Goal: Task Accomplishment & Management: Use online tool/utility

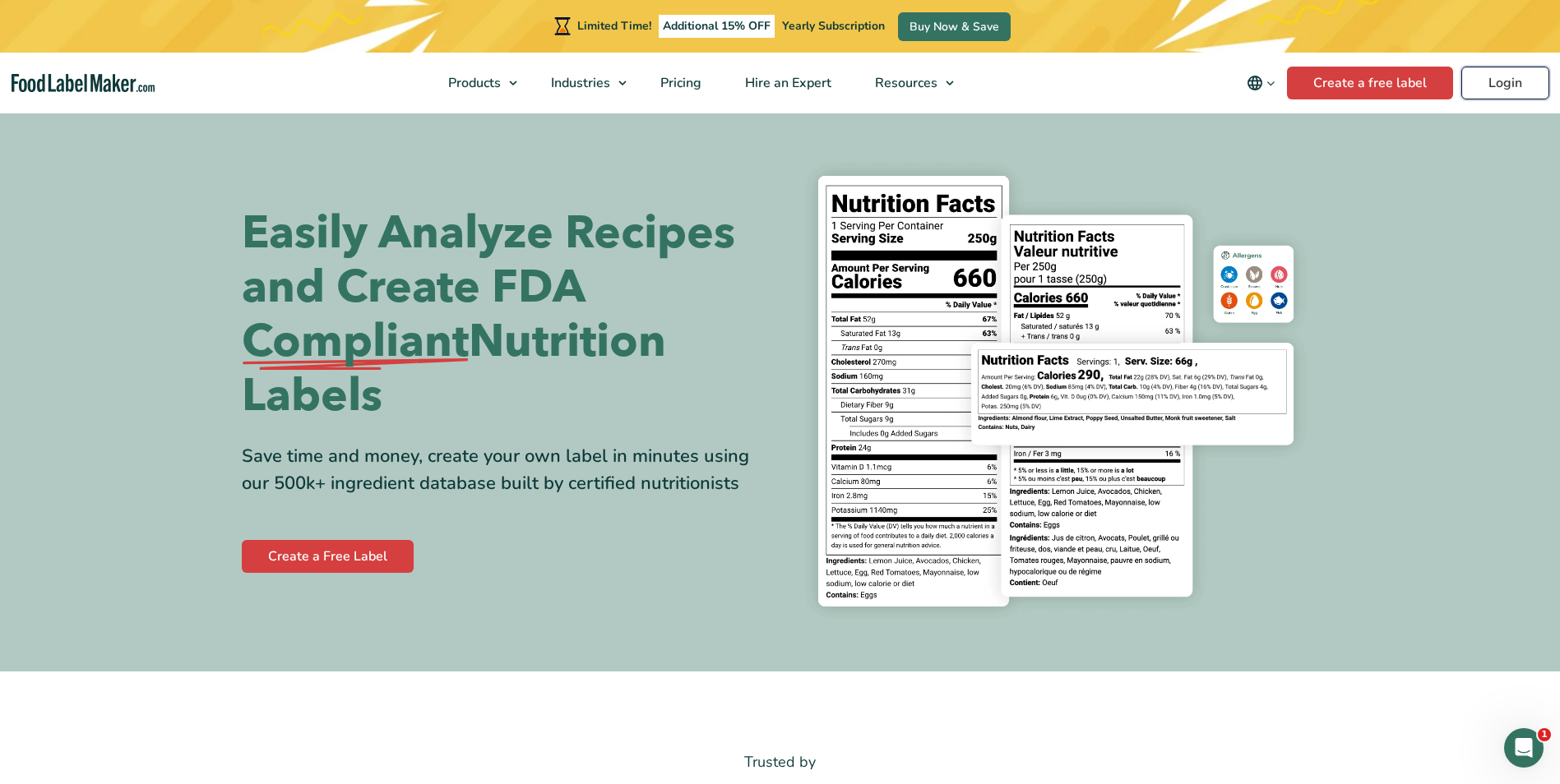
drag, startPoint x: 0, startPoint y: 0, endPoint x: 1501, endPoint y: 80, distance: 1503.1
click at [1501, 80] on link "Login" at bounding box center [1506, 83] width 88 height 33
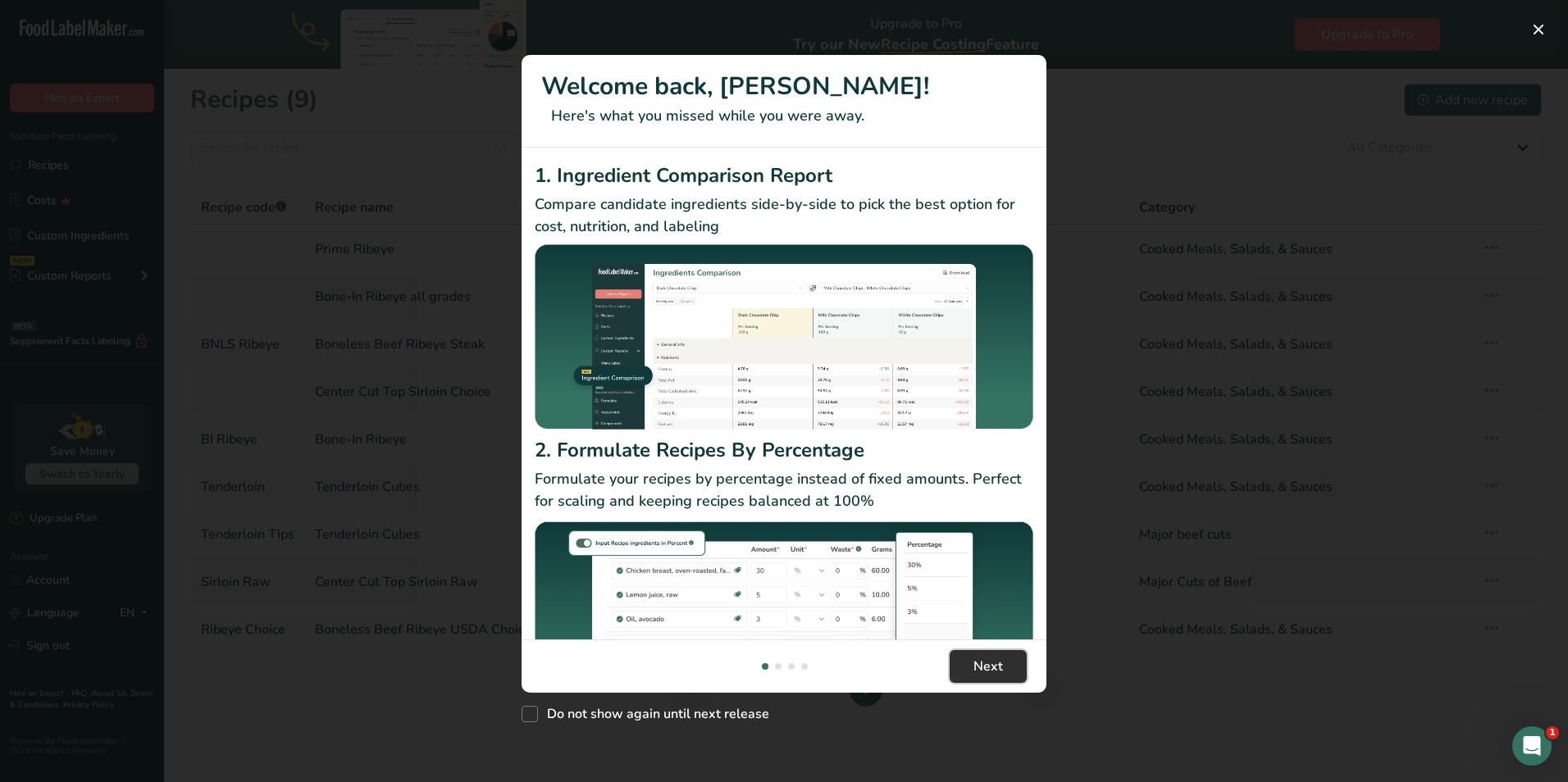
click at [995, 665] on span "Next" at bounding box center [988, 666] width 29 height 20
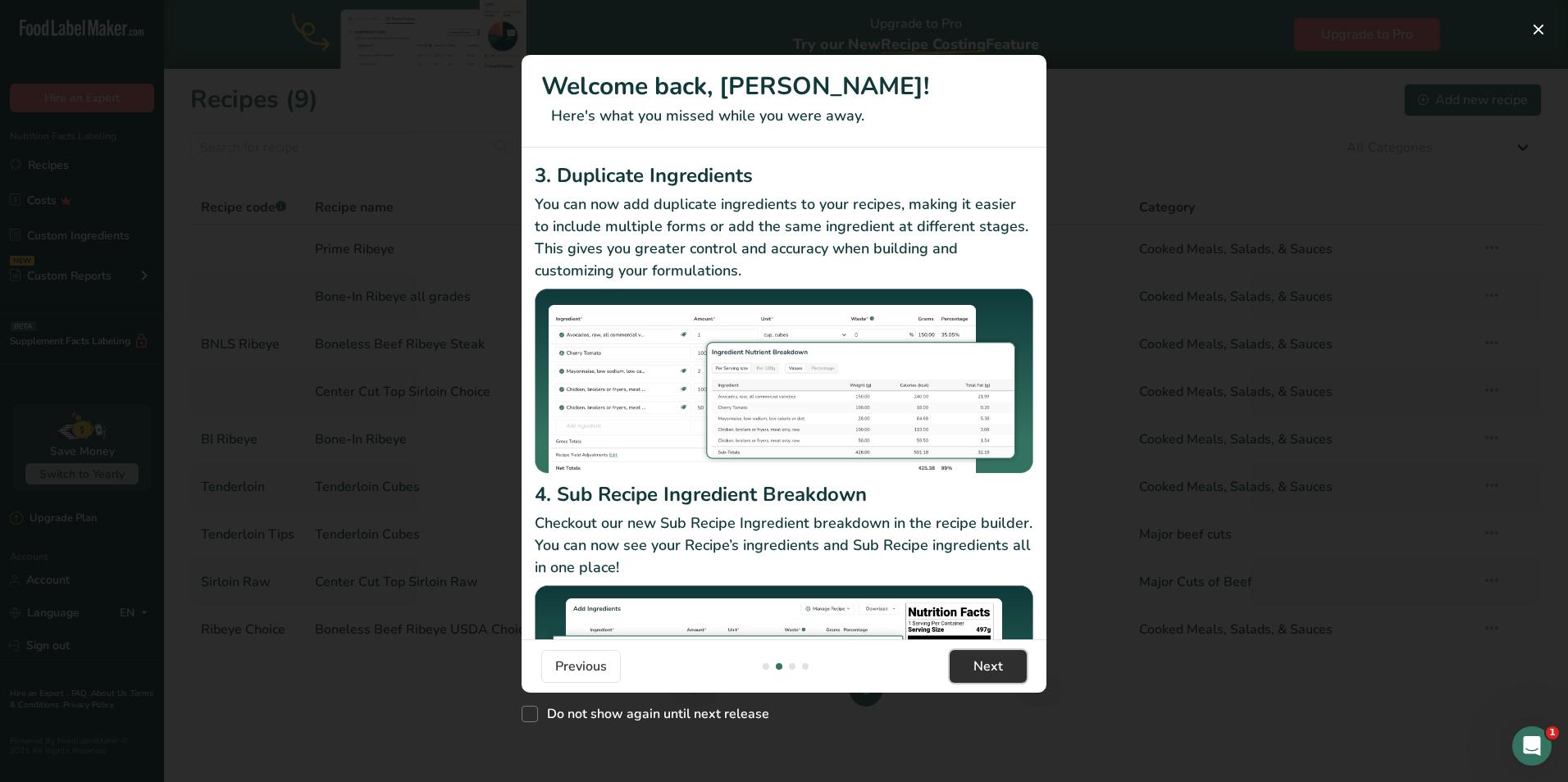
click at [995, 665] on span "Next" at bounding box center [988, 666] width 29 height 20
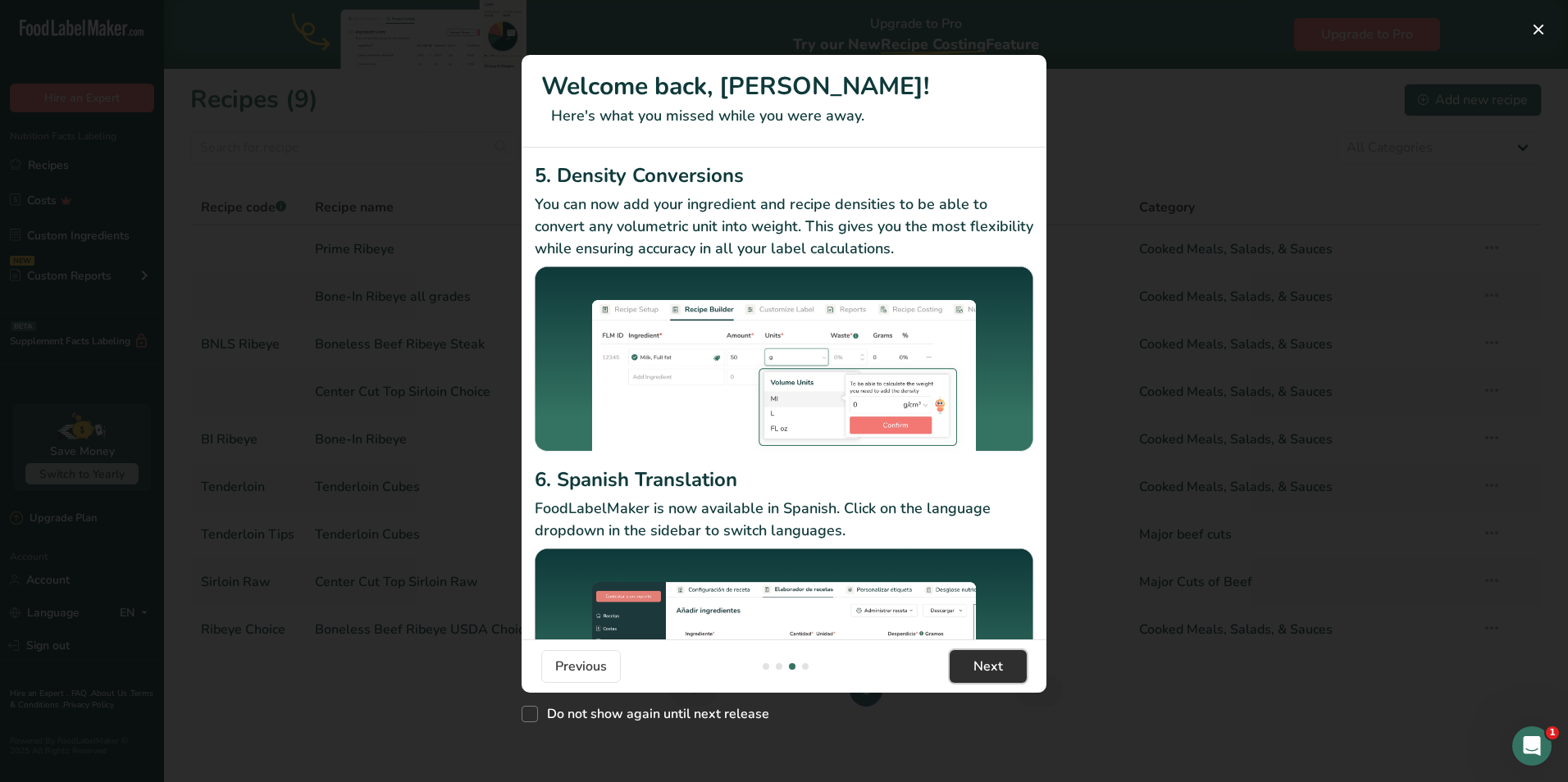
click at [995, 665] on span "Next" at bounding box center [988, 666] width 29 height 20
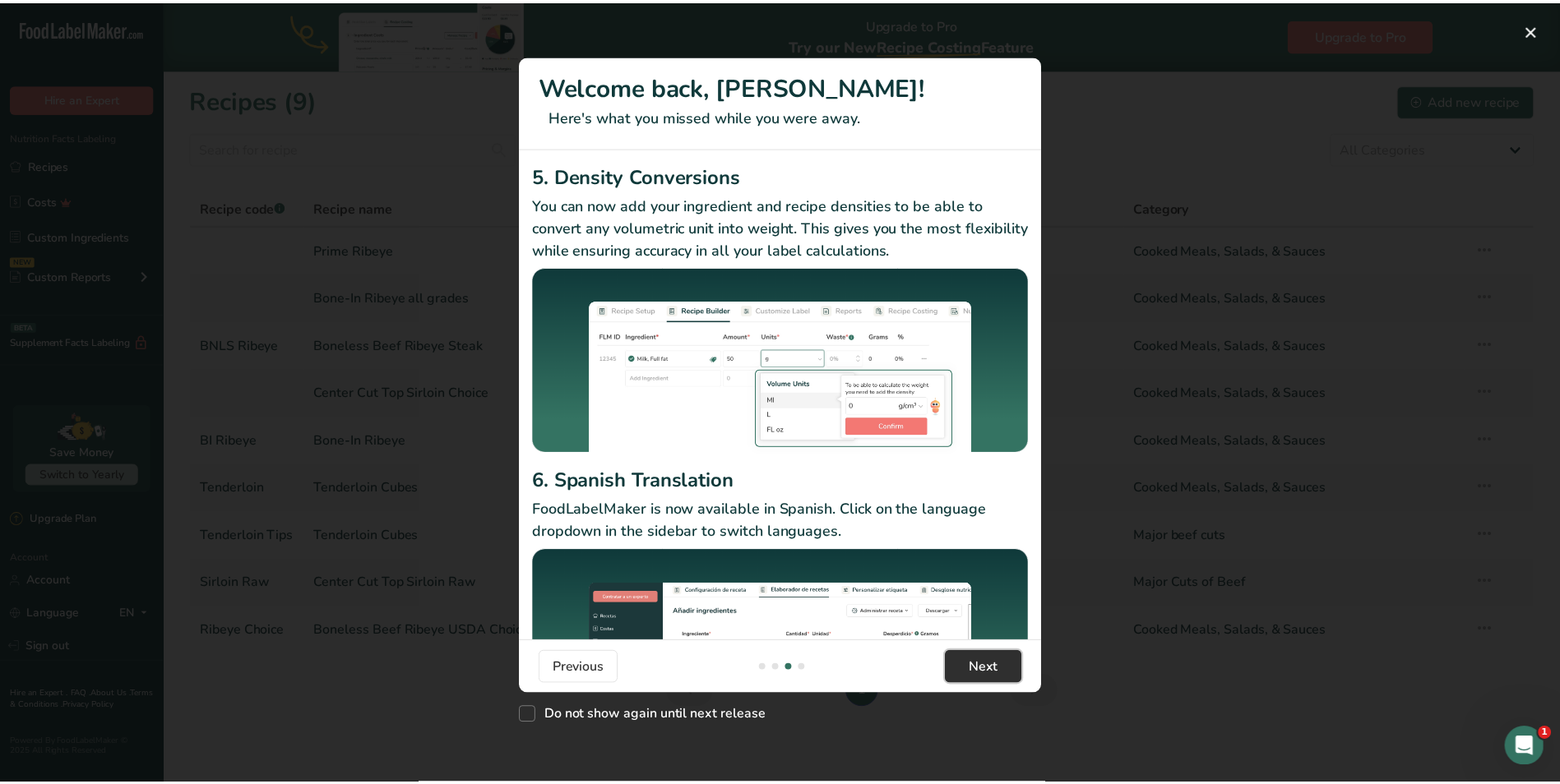
scroll to position [0, 1580]
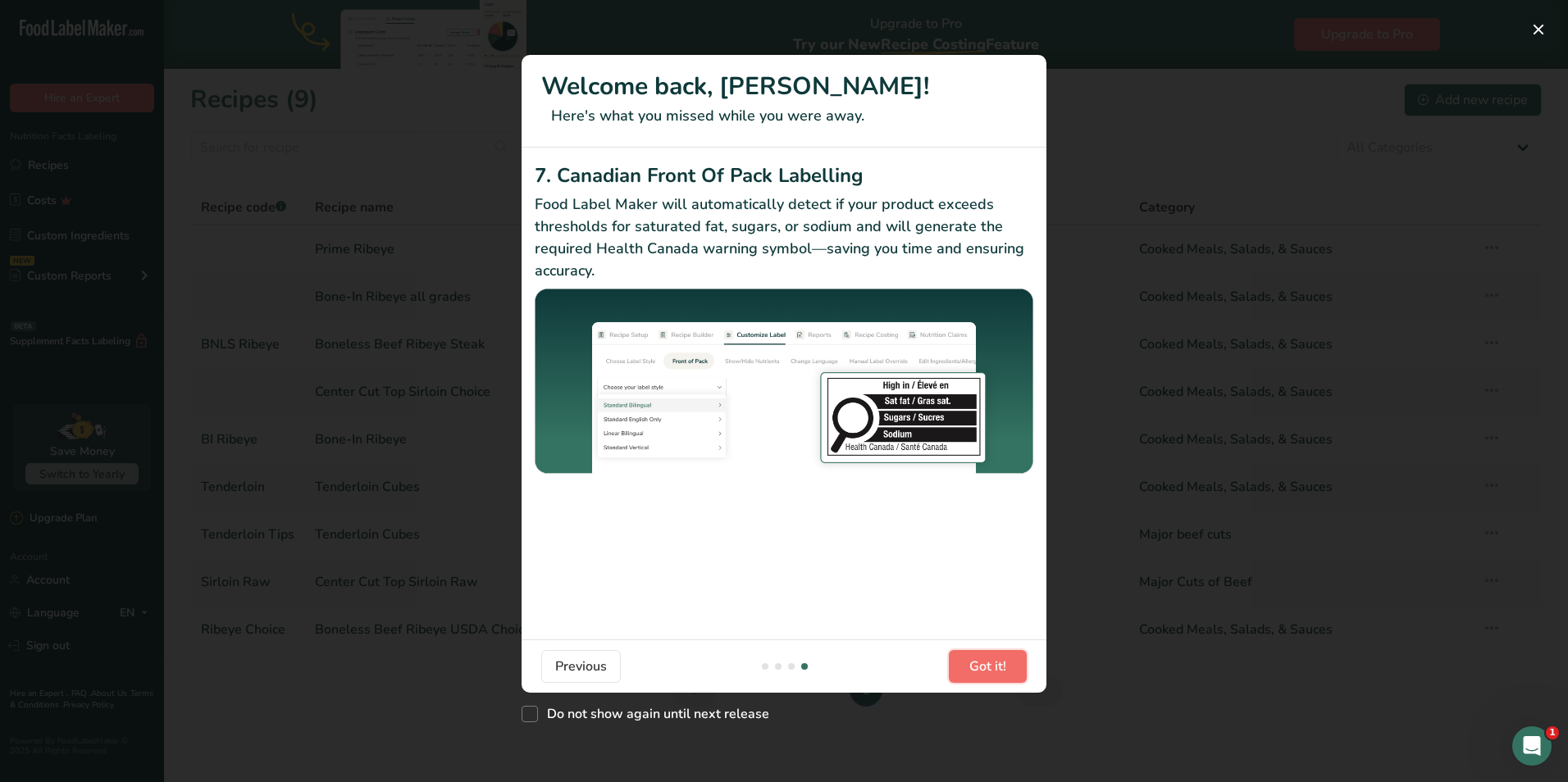
click at [996, 665] on span "Got it!" at bounding box center [987, 666] width 36 height 20
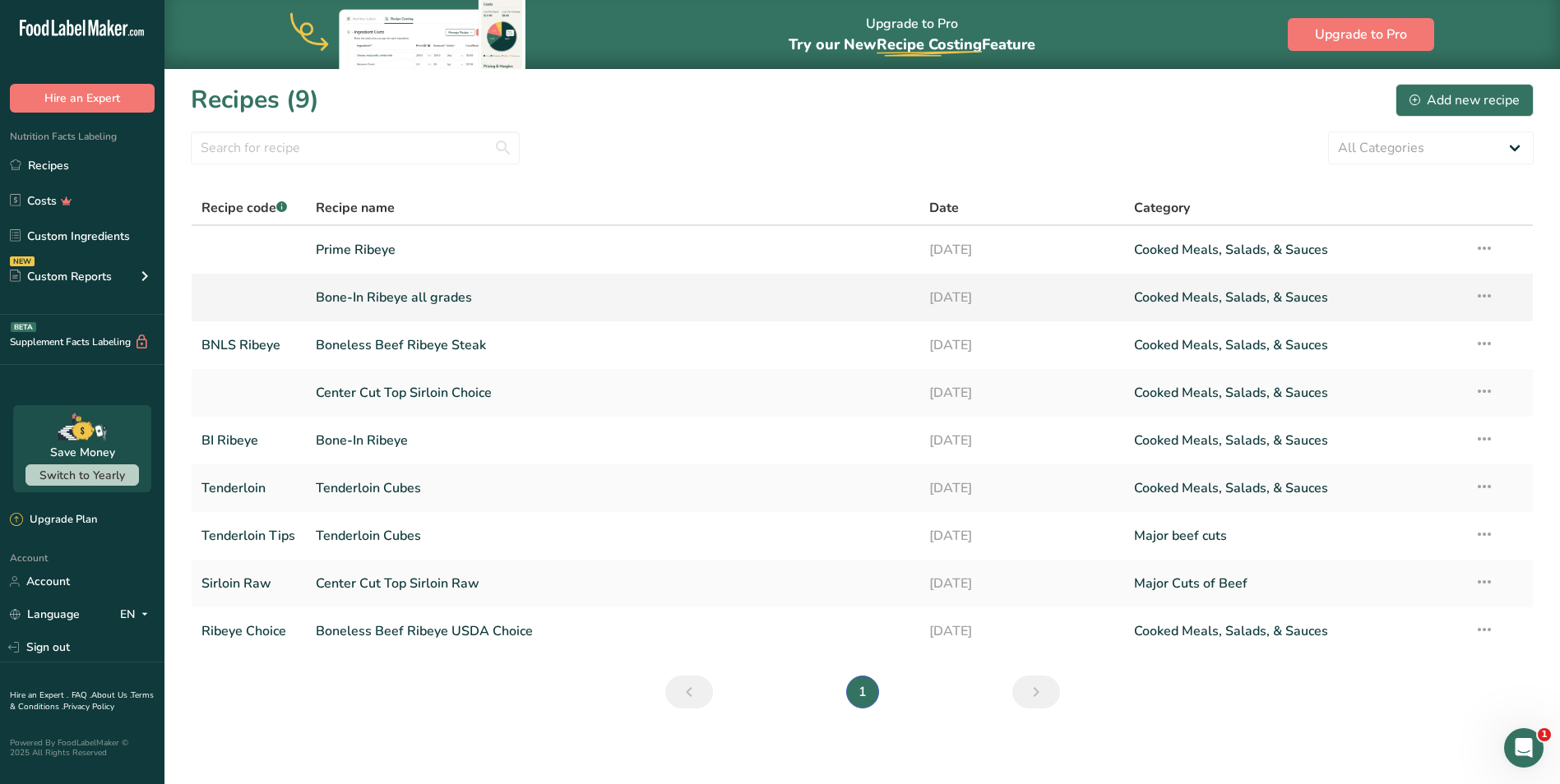
click at [426, 298] on link "Bone-In Ribeye all grades" at bounding box center [612, 297] width 593 height 35
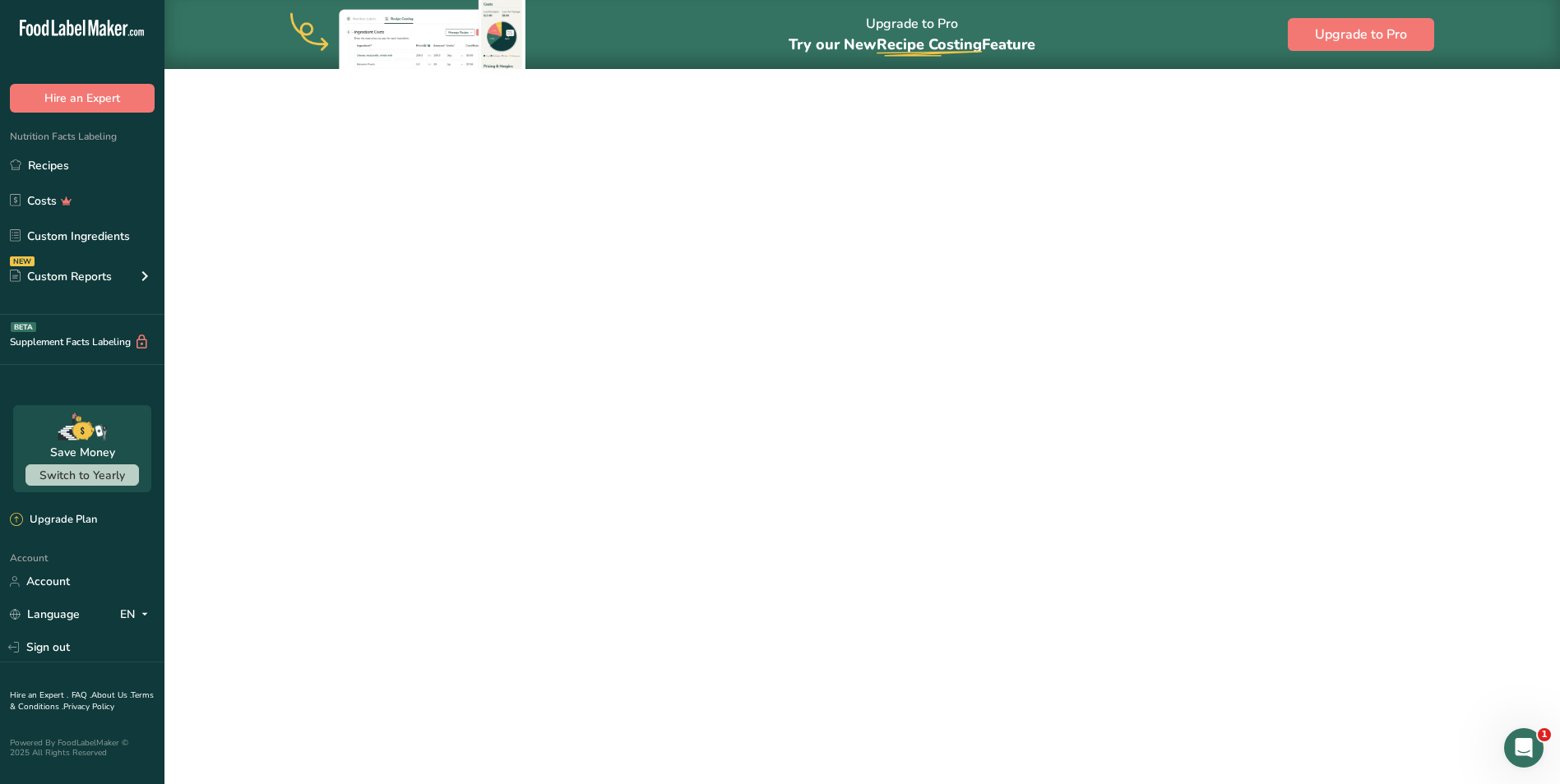
click at [426, 298] on link "Bone-In Ribeye all grades" at bounding box center [612, 297] width 593 height 35
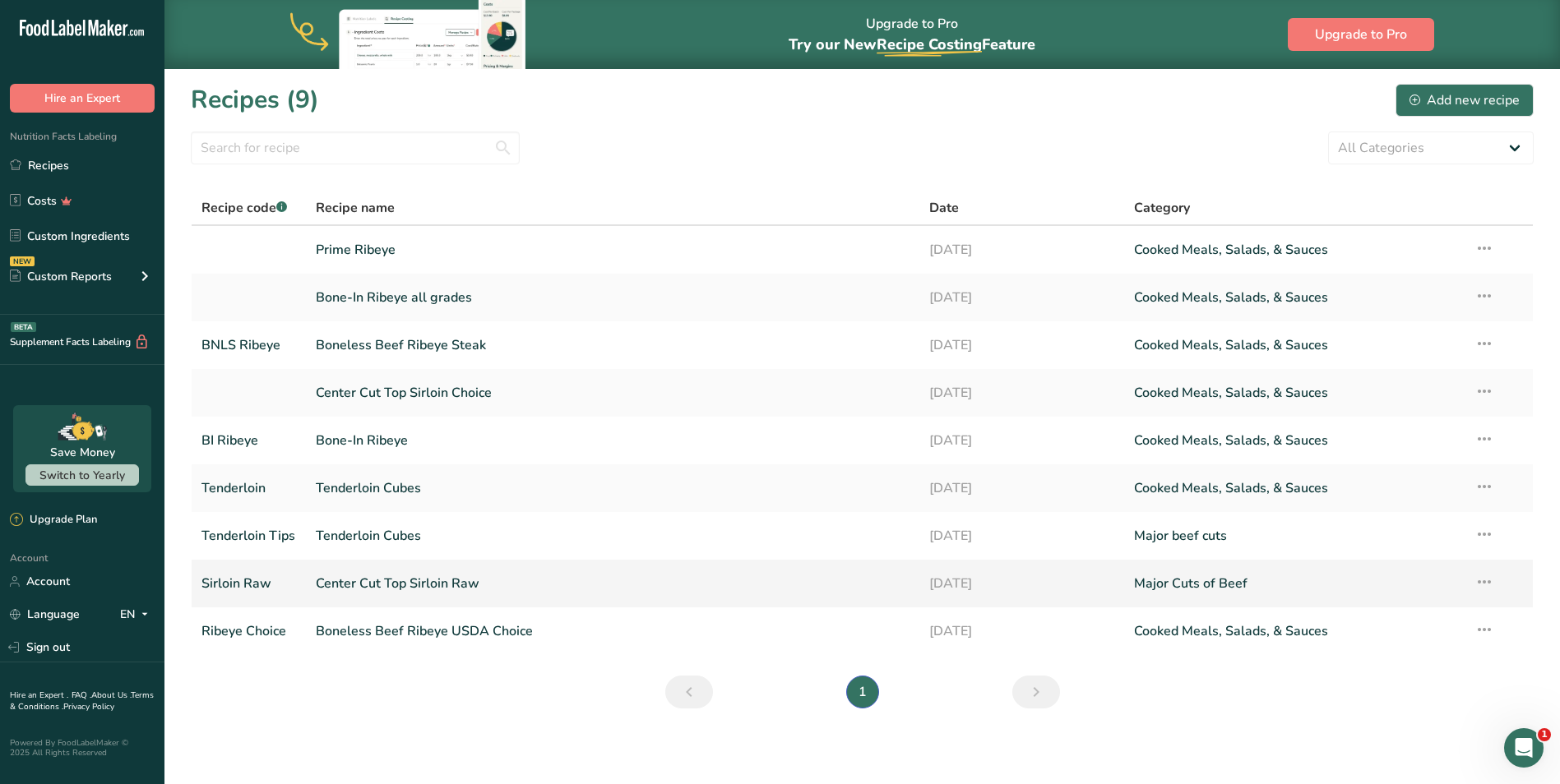
click at [407, 580] on link "Center Cut Top Sirloin Raw" at bounding box center [612, 583] width 593 height 35
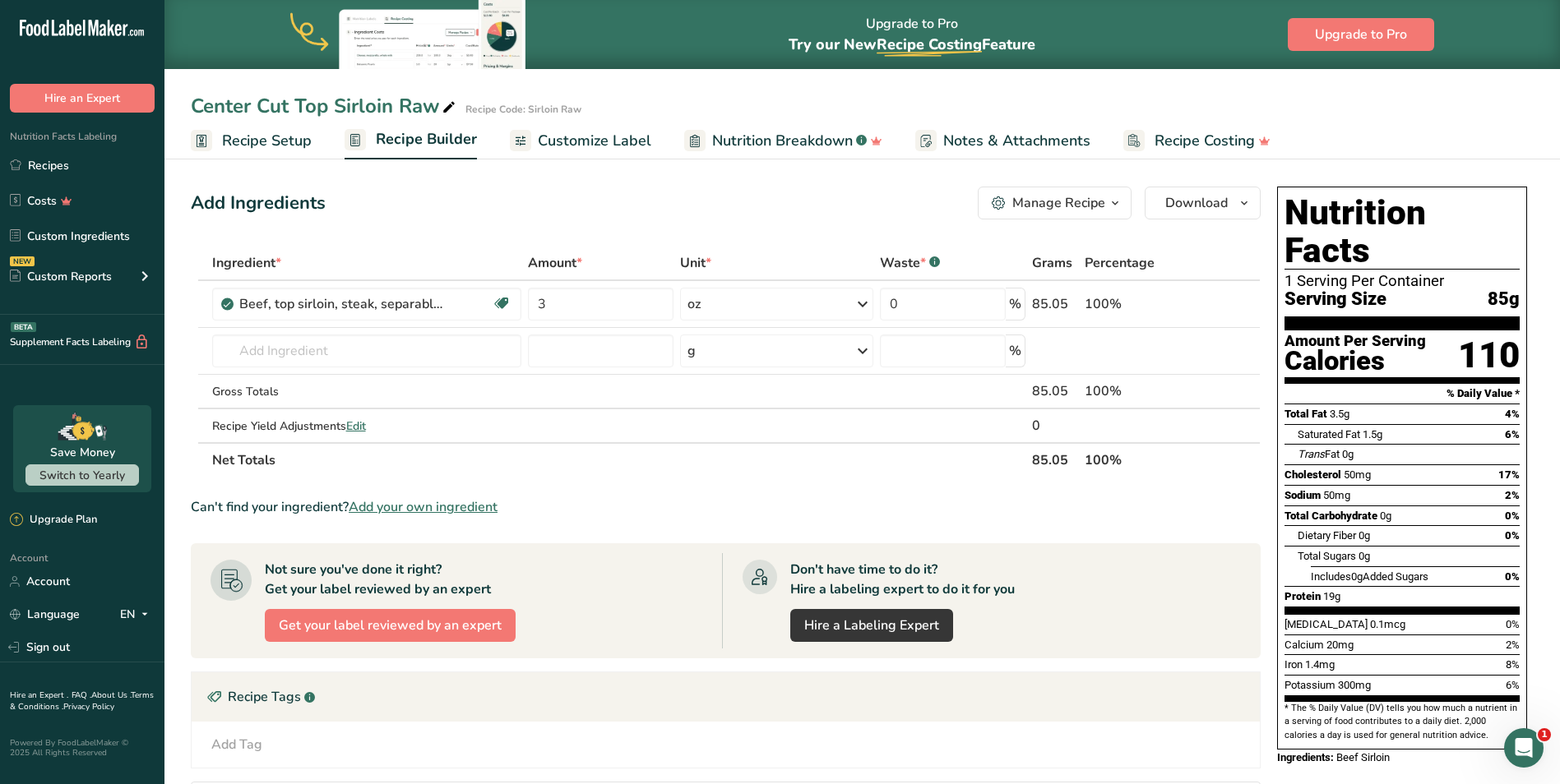
click at [575, 257] on span "Amount *" at bounding box center [555, 263] width 54 height 20
click at [580, 257] on span "*" at bounding box center [579, 263] width 5 height 18
click at [547, 303] on input "3" at bounding box center [601, 304] width 145 height 33
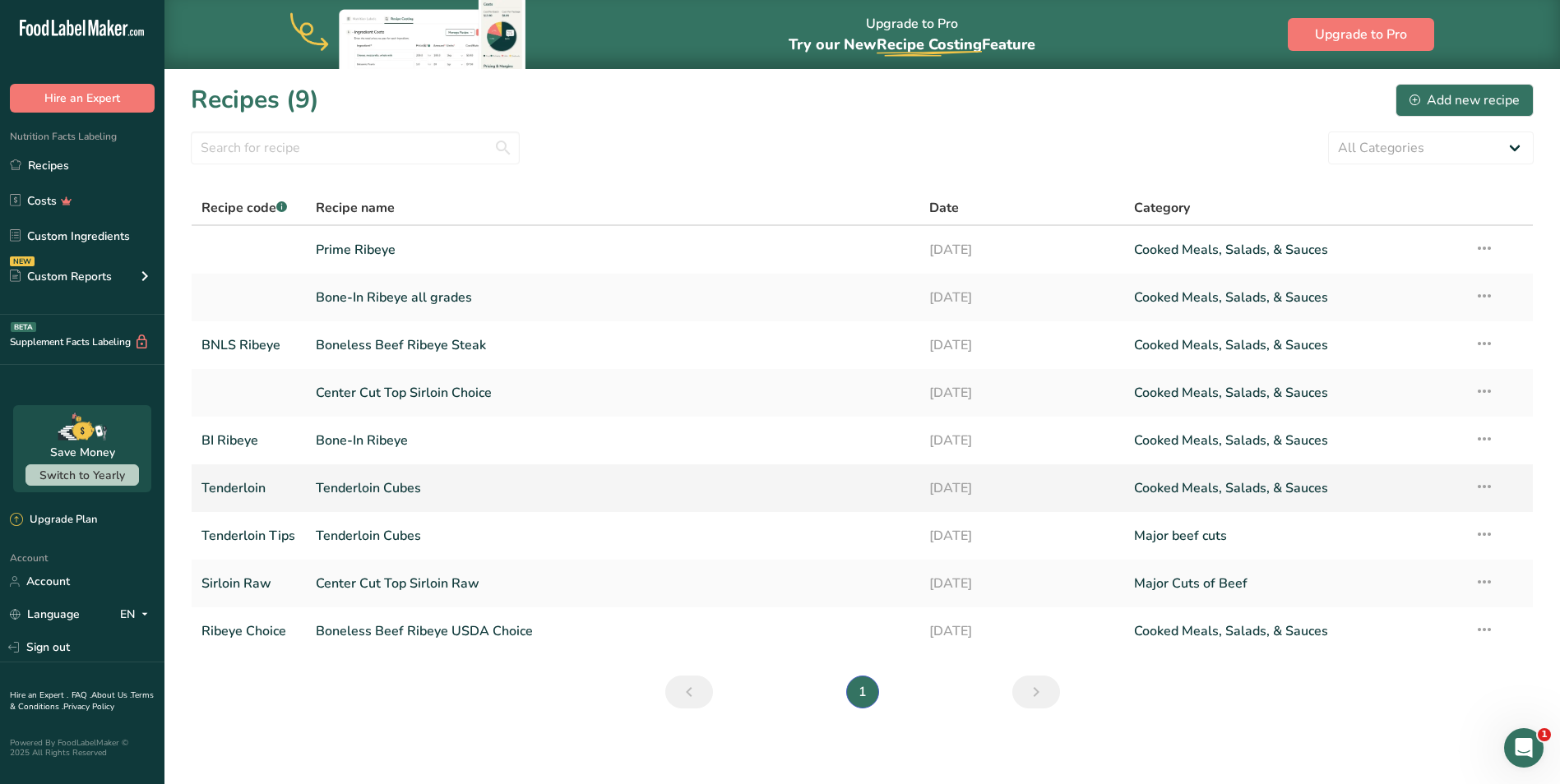
scroll to position [4, 0]
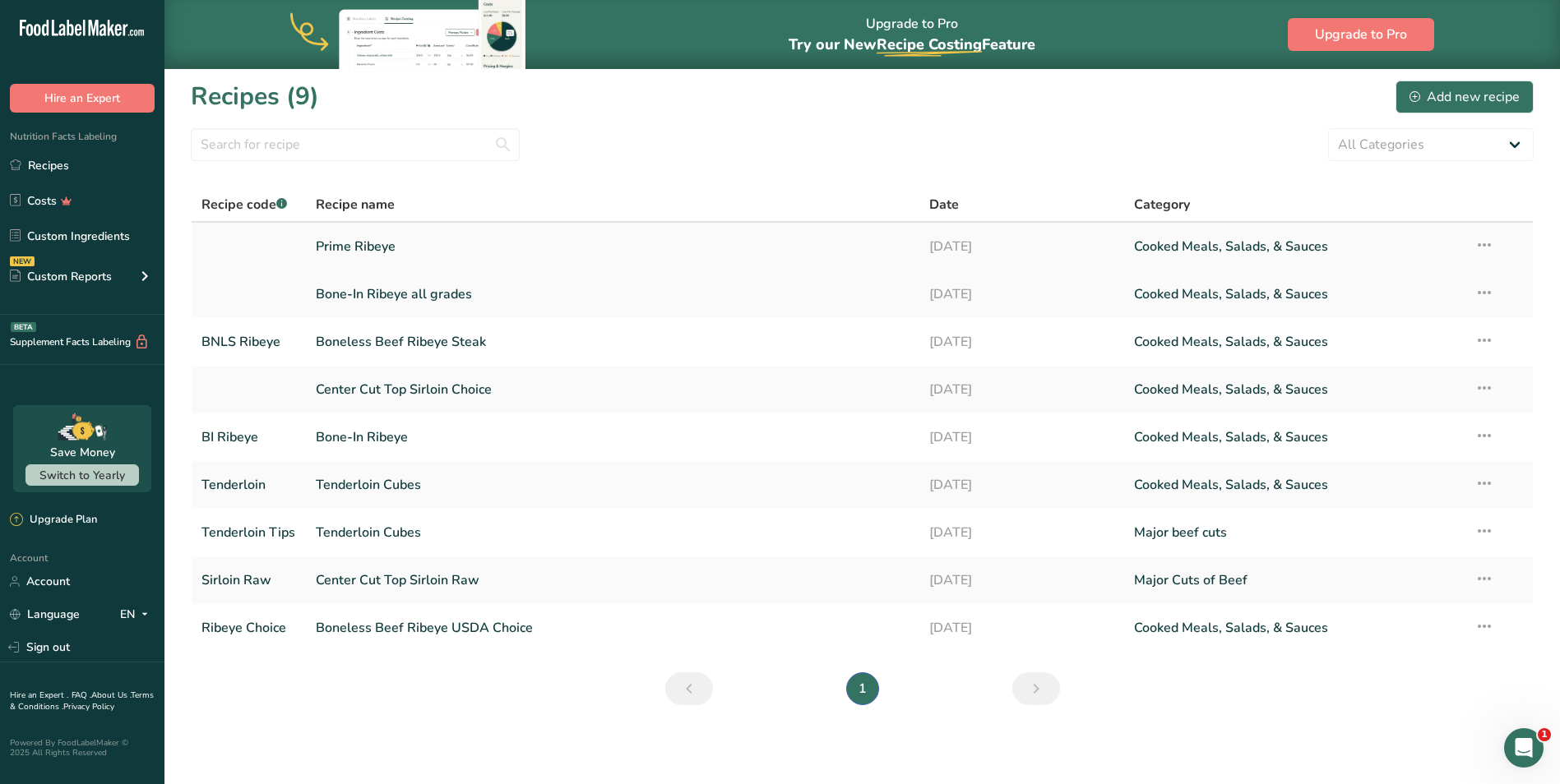
click at [365, 243] on link "Prime Ribeye" at bounding box center [612, 246] width 593 height 35
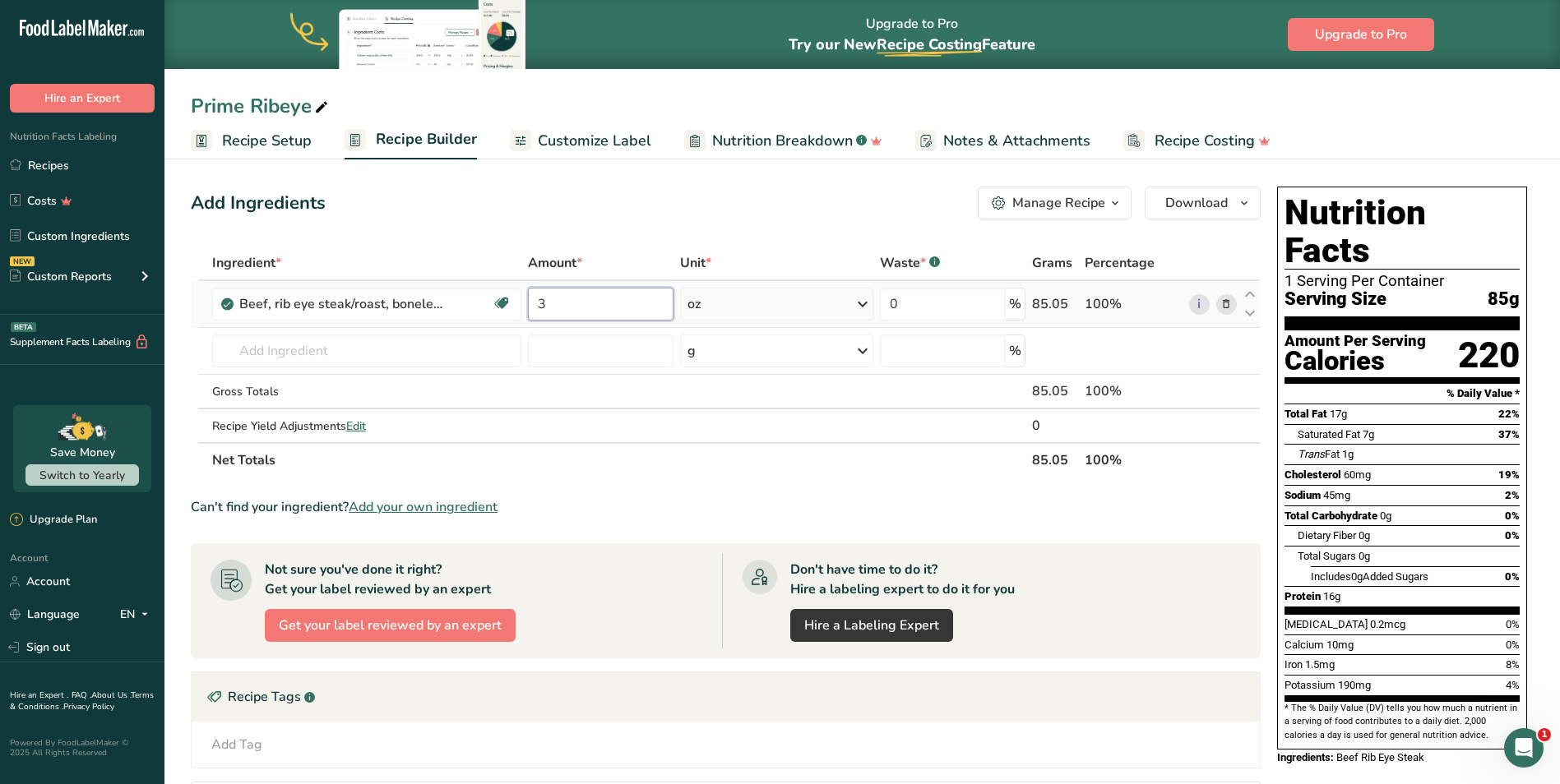
click at [545, 303] on input "3" at bounding box center [601, 304] width 145 height 33
